Goal: Transaction & Acquisition: Purchase product/service

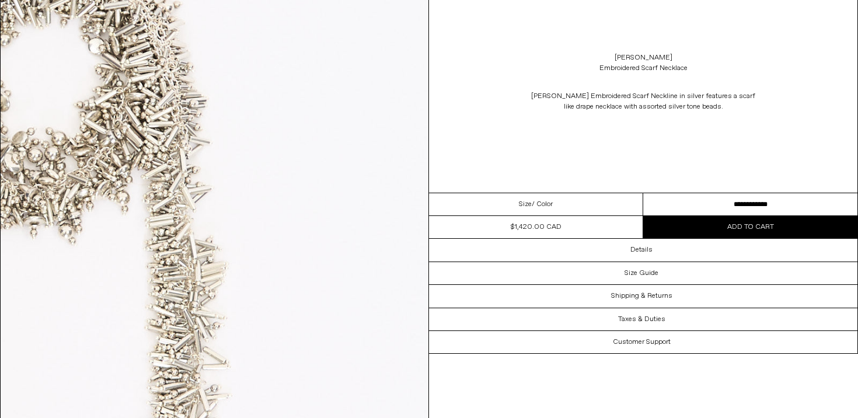
scroll to position [1274, 0]
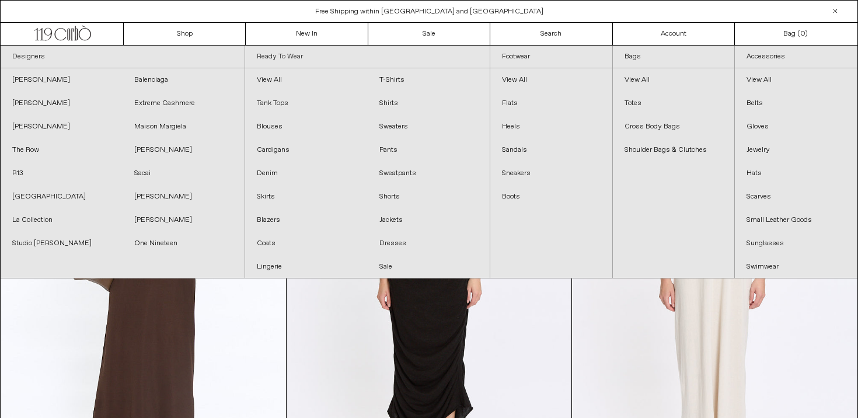
click at [280, 55] on link "Ready To Wear" at bounding box center [367, 57] width 244 height 23
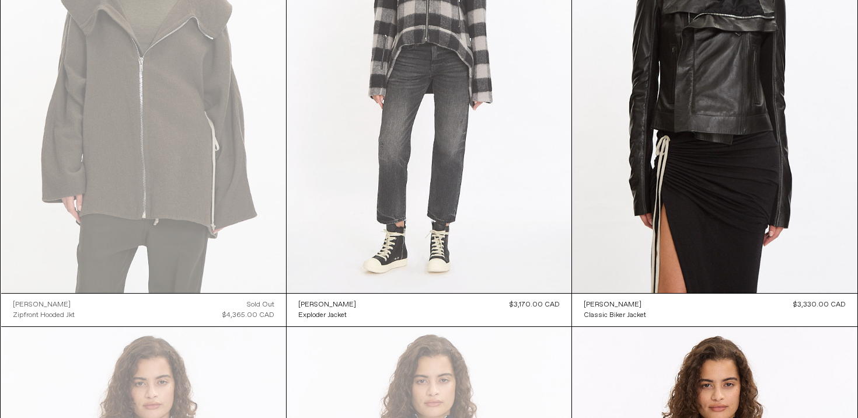
scroll to position [2973, 0]
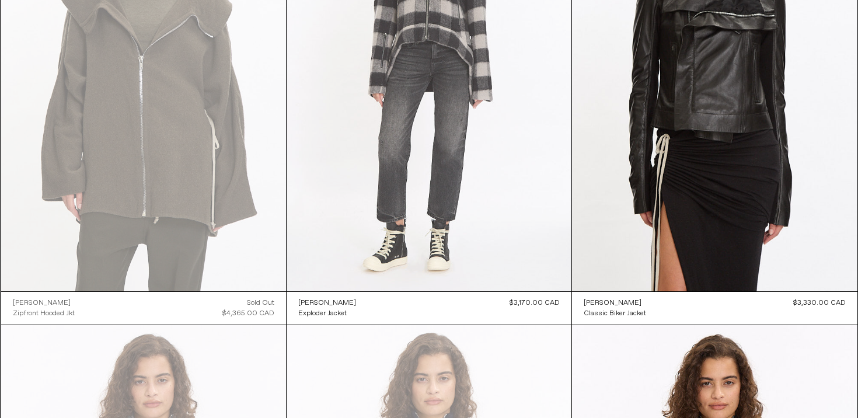
click at [415, 172] on at bounding box center [429, 76] width 285 height 427
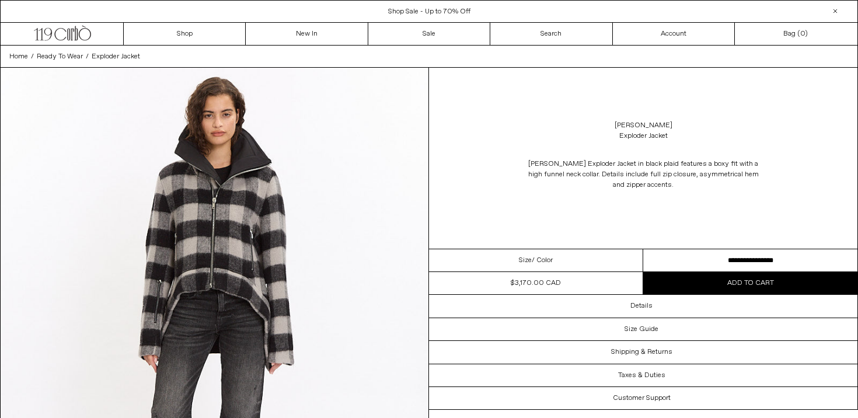
click at [556, 258] on div "Size / Color" at bounding box center [536, 260] width 214 height 23
click at [681, 286] on button "Add to cart" at bounding box center [750, 283] width 214 height 22
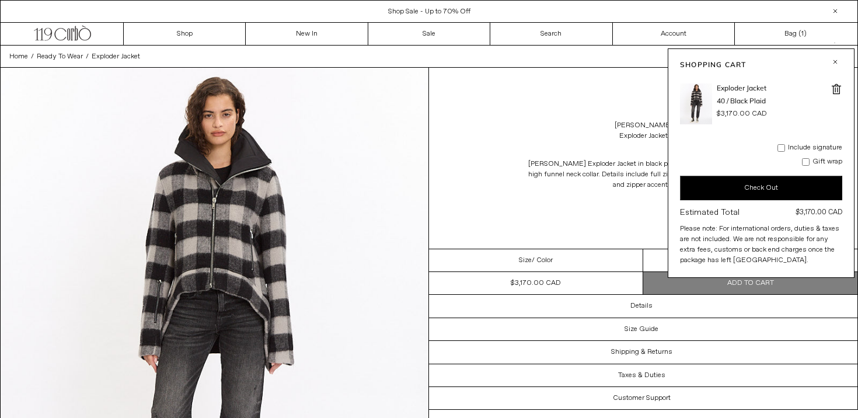
click at [833, 60] on button "button" at bounding box center [835, 62] width 14 height 14
